Goal: Information Seeking & Learning: Learn about a topic

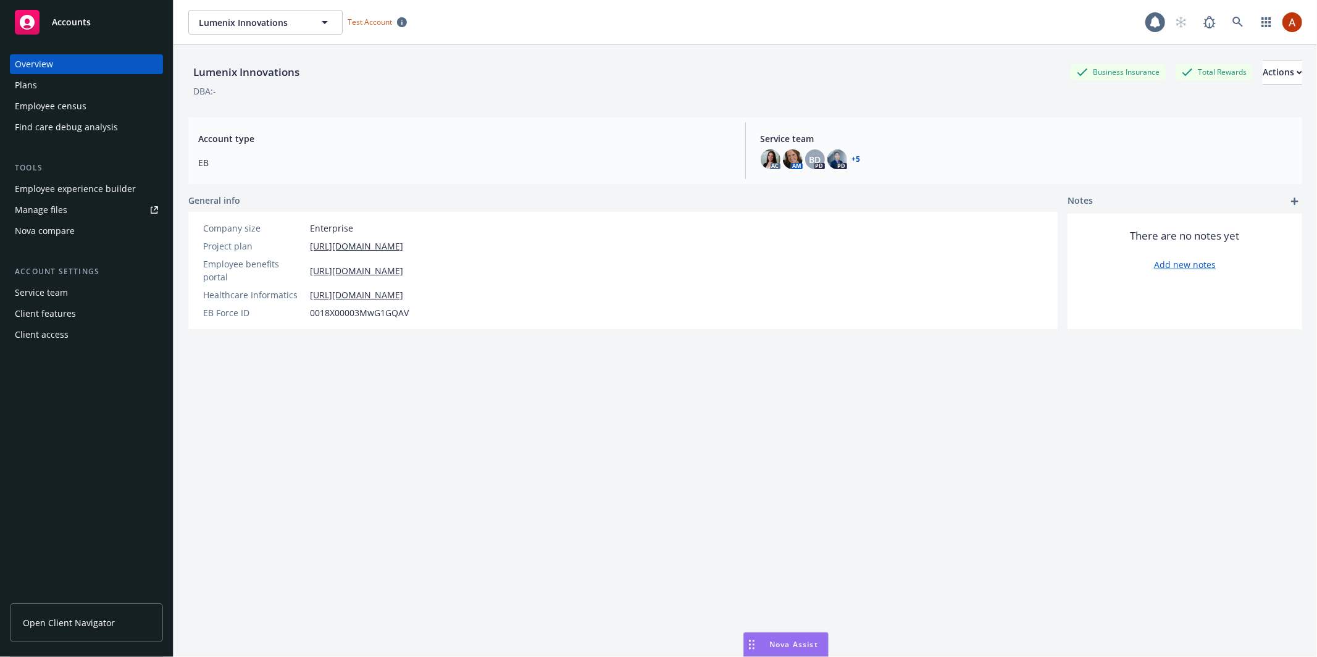
click at [786, 643] on span "Nova Assist" at bounding box center [793, 644] width 49 height 10
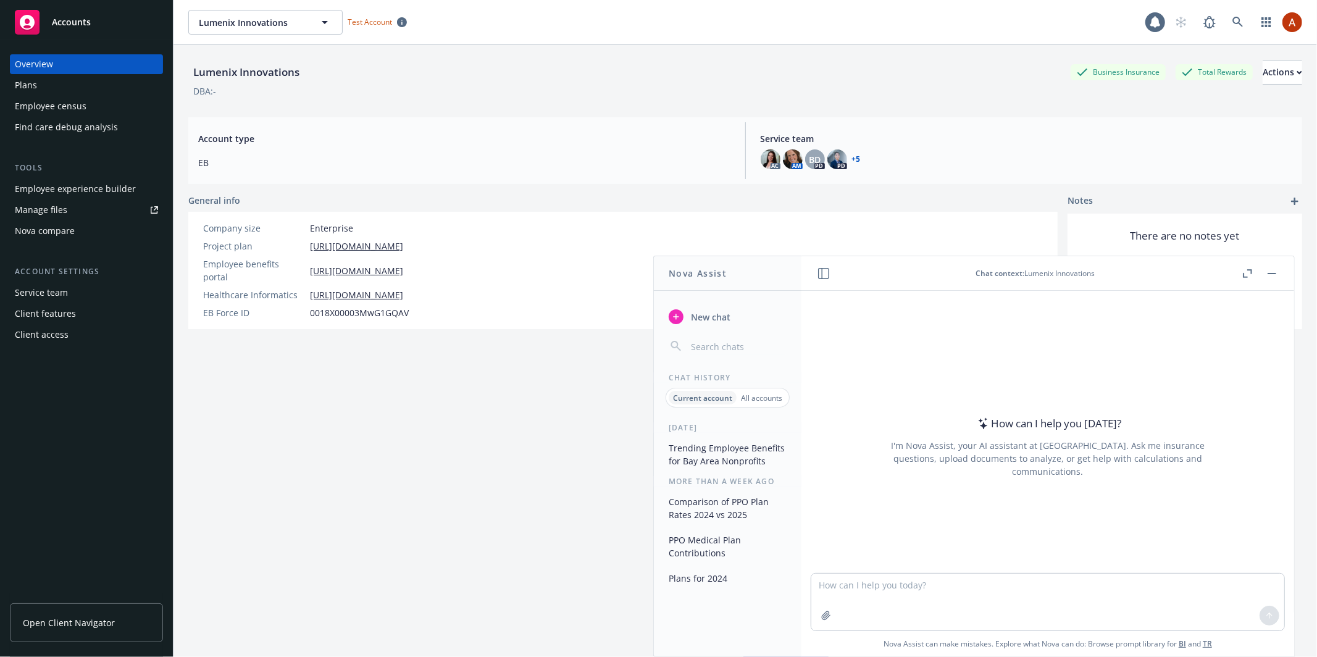
click at [733, 451] on button "Trending Employee Benefits for Bay Area Nonprofits" at bounding box center [728, 454] width 128 height 33
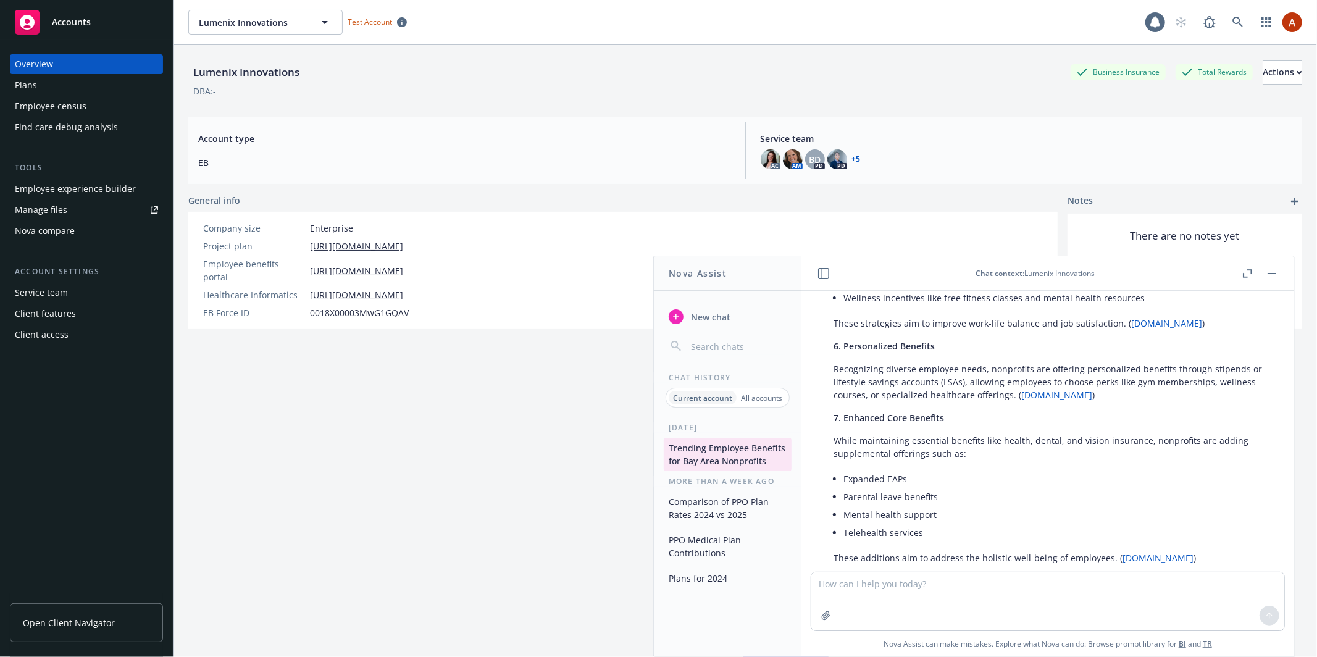
scroll to position [799, 0]
